Goal: Go to known website: Access a specific website the user already knows

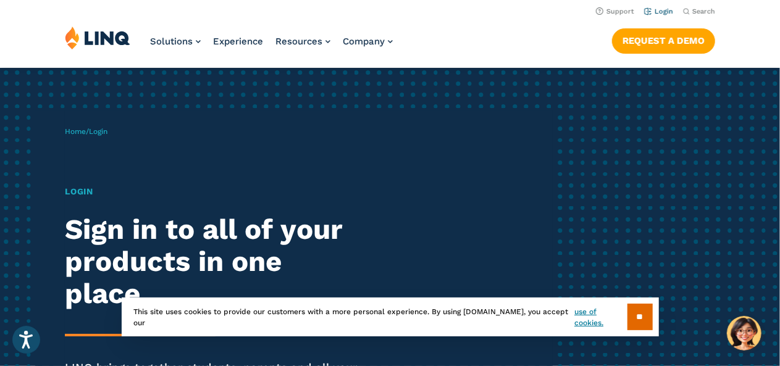
click at [661, 14] on link "Login" at bounding box center [658, 11] width 29 height 8
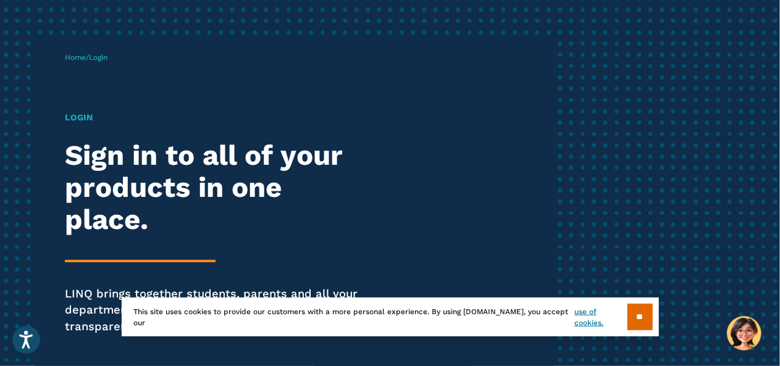
scroll to position [107, 0]
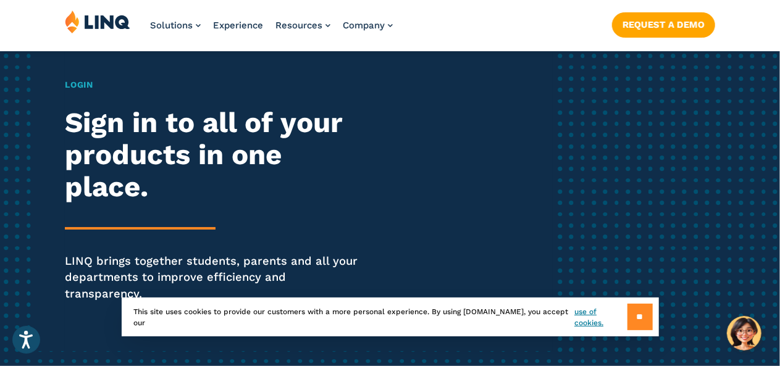
click at [636, 310] on input "**" at bounding box center [639, 317] width 25 height 27
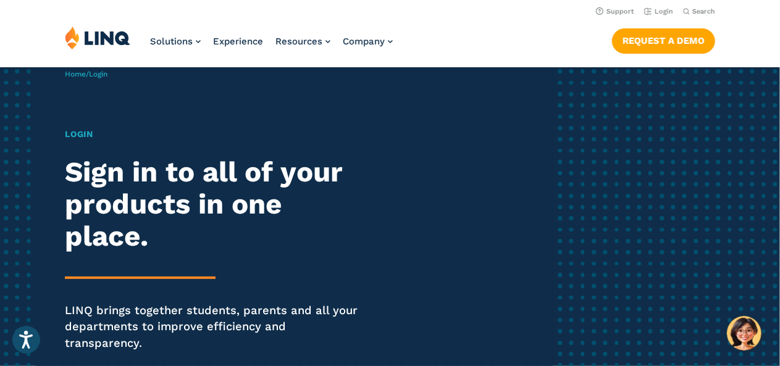
scroll to position [0, 0]
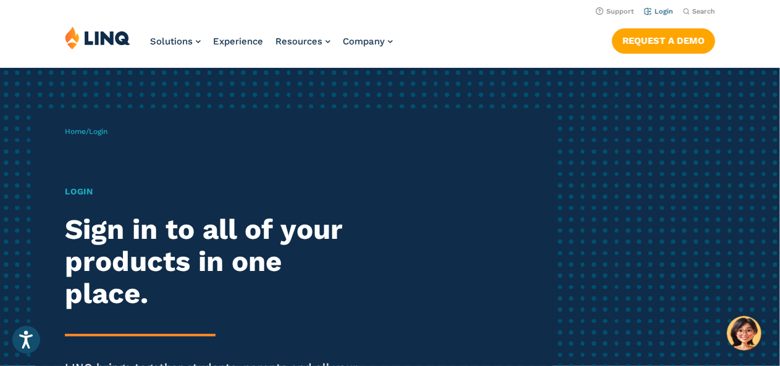
click at [668, 9] on link "Login" at bounding box center [658, 11] width 29 height 8
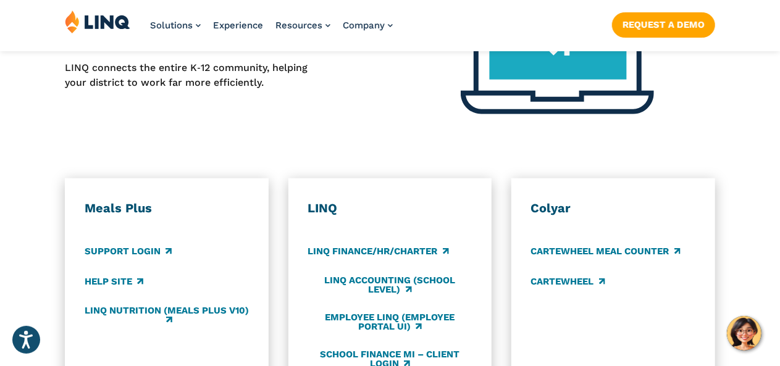
scroll to position [617, 0]
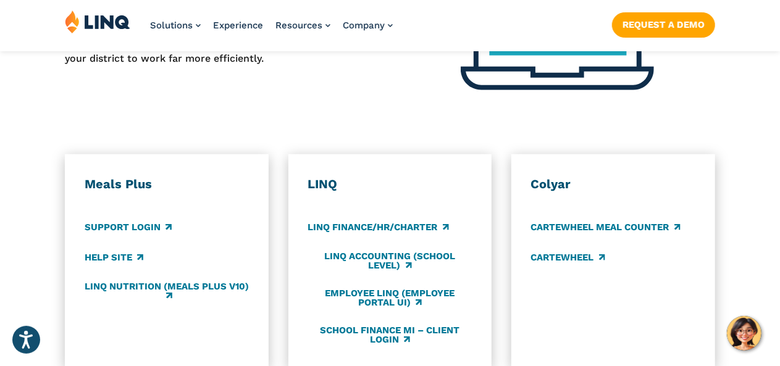
click at [320, 177] on h3 "LINQ" at bounding box center [389, 185] width 164 height 16
click at [388, 251] on link "LINQ Accounting (school level)" at bounding box center [389, 261] width 164 height 20
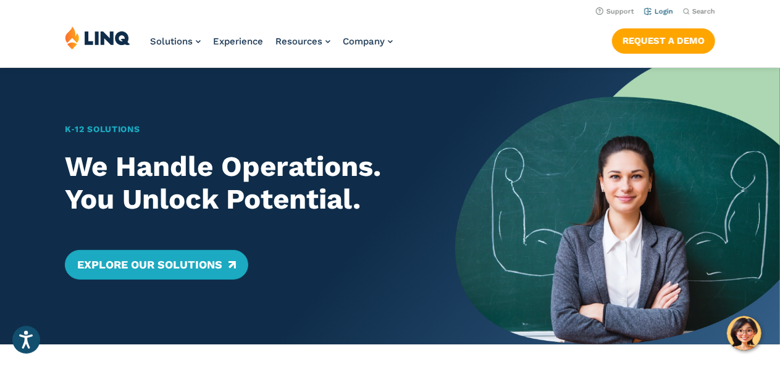
click at [658, 12] on link "Login" at bounding box center [658, 11] width 29 height 8
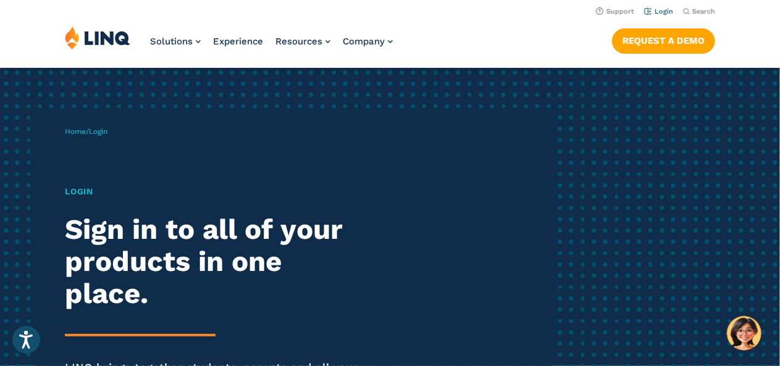
click at [656, 10] on link "Login" at bounding box center [658, 11] width 29 height 8
click at [663, 14] on link "Login" at bounding box center [658, 11] width 29 height 8
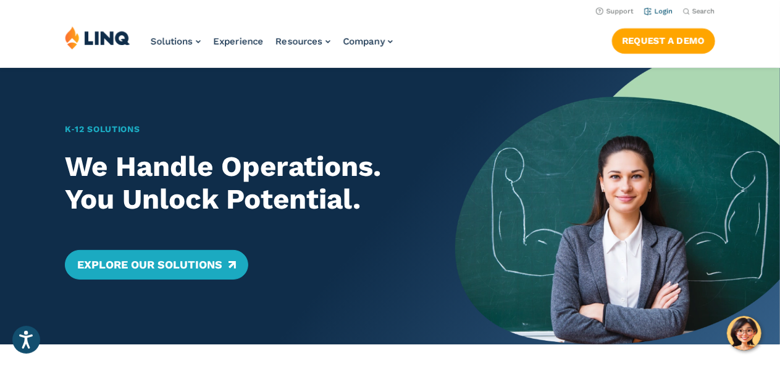
click at [662, 12] on link "Login" at bounding box center [658, 11] width 29 height 8
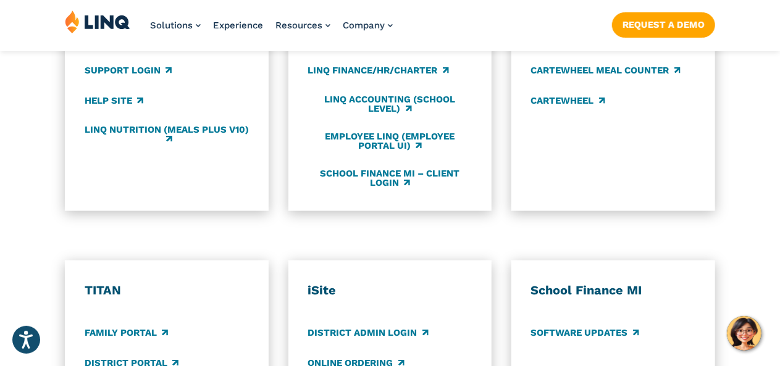
scroll to position [872, 0]
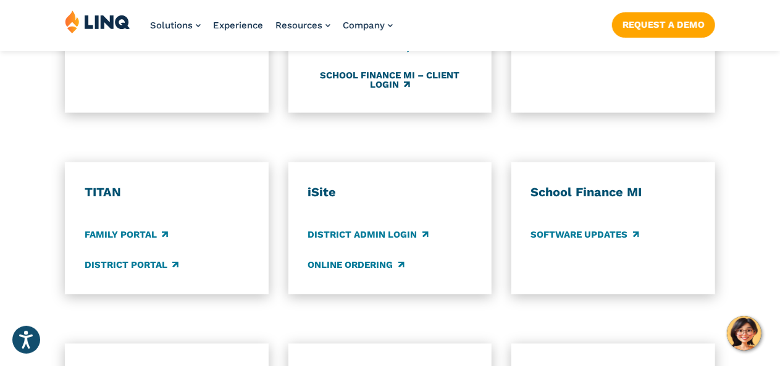
click at [414, 70] on link "School Finance MI – Client Login" at bounding box center [389, 80] width 164 height 20
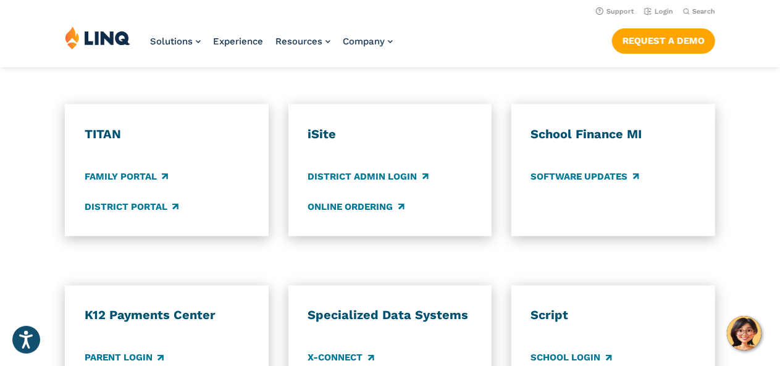
scroll to position [872, 0]
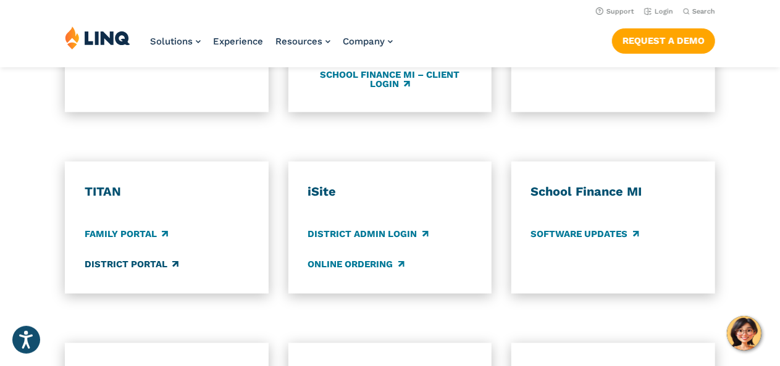
click at [143, 258] on link "District Portal" at bounding box center [132, 265] width 94 height 14
